Goal: Communication & Community: Share content

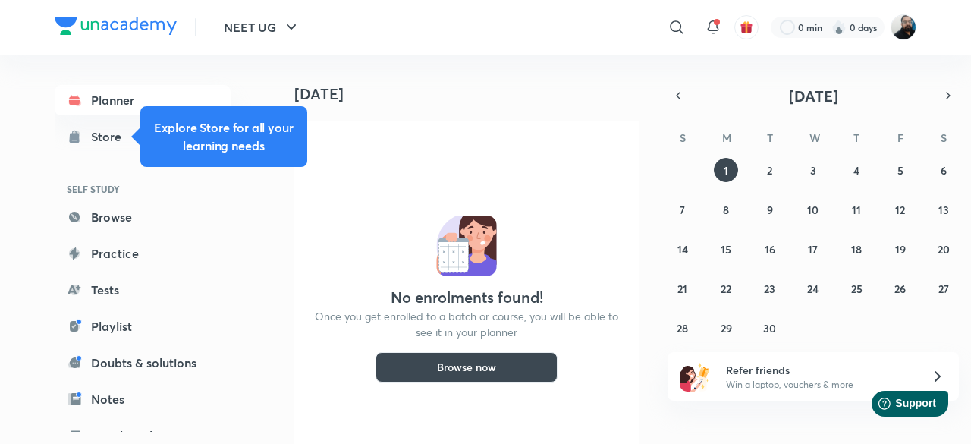
click at [905, 28] on img at bounding box center [903, 27] width 26 height 26
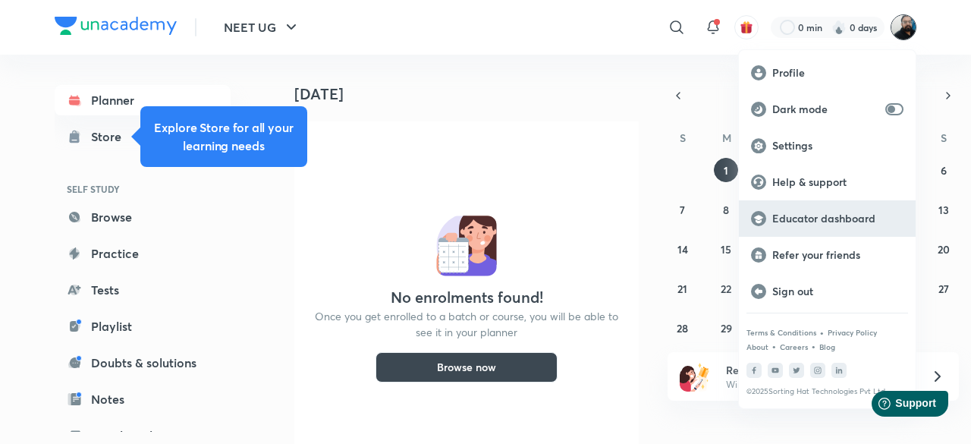
click at [817, 221] on p "Educator dashboard" at bounding box center [837, 219] width 131 height 14
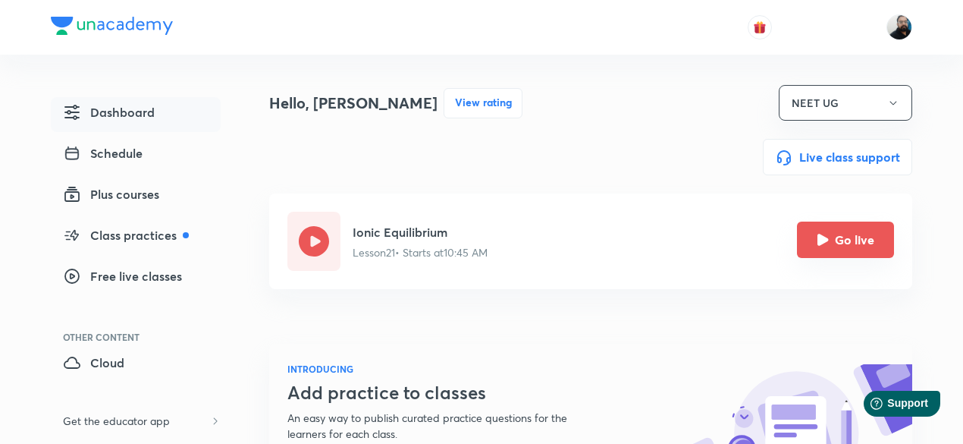
click at [827, 242] on icon "Go live" at bounding box center [823, 239] width 11 height 11
